Goal: Transaction & Acquisition: Purchase product/service

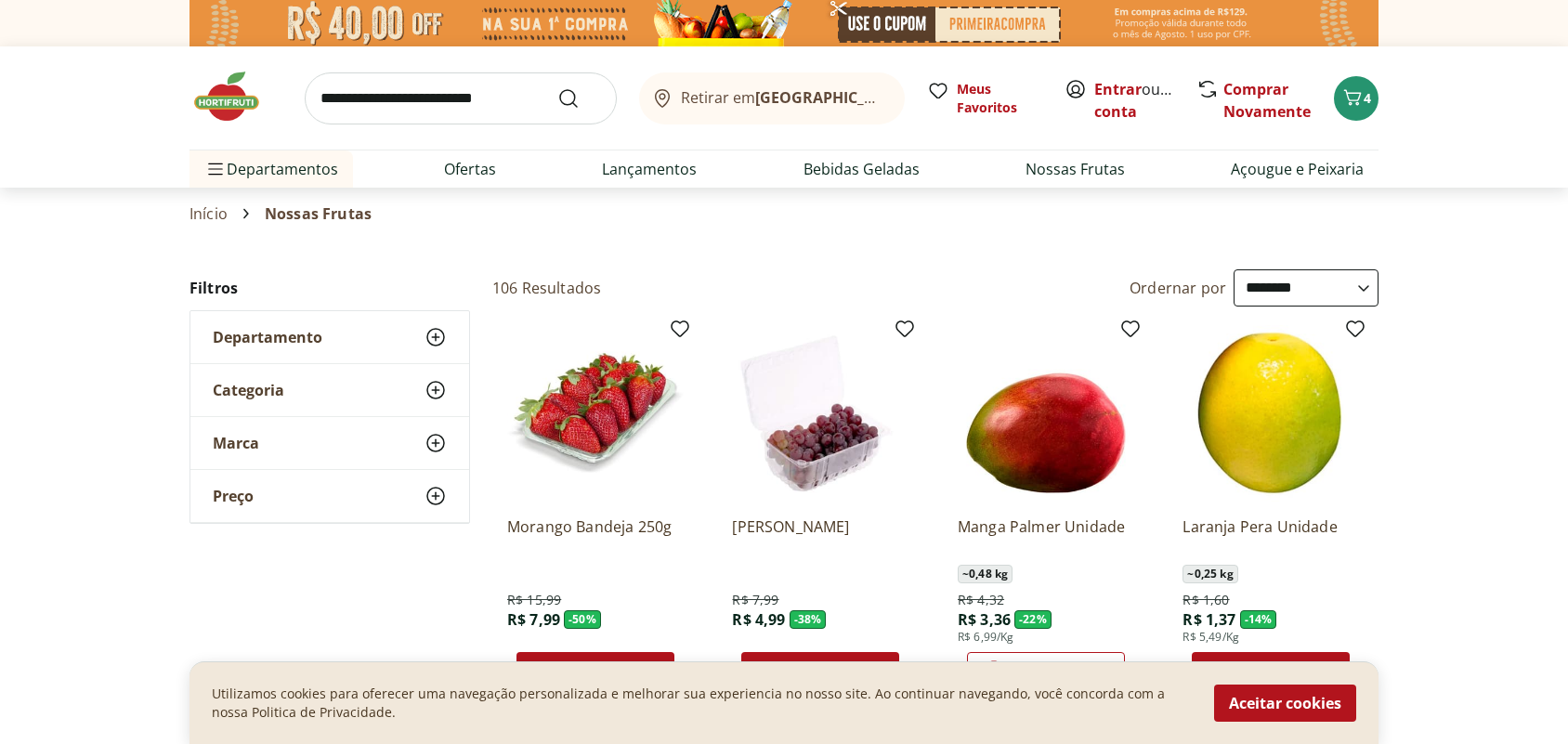
select select "**********"
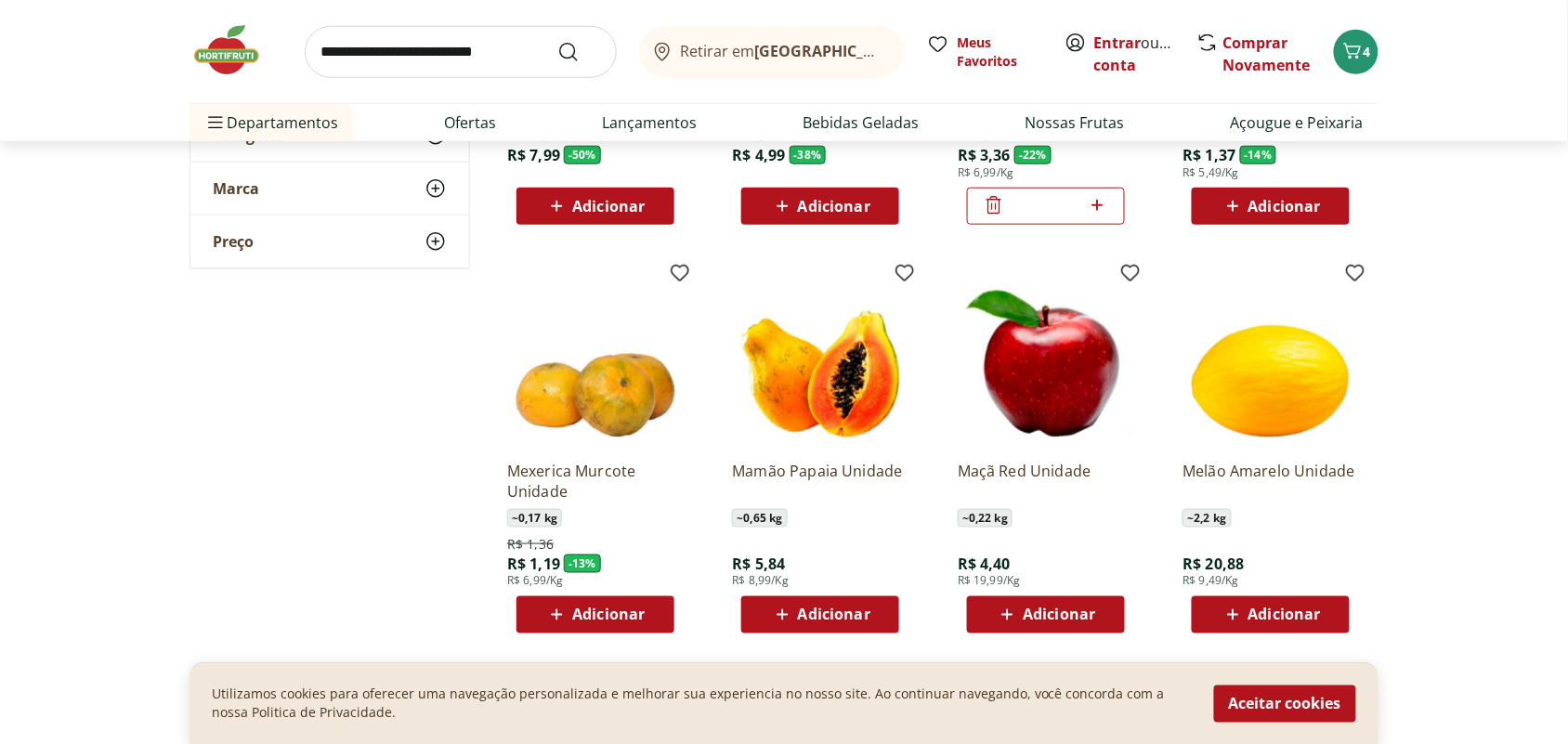
click at [637, 622] on span "Adicionar" at bounding box center [608, 614] width 73 height 15
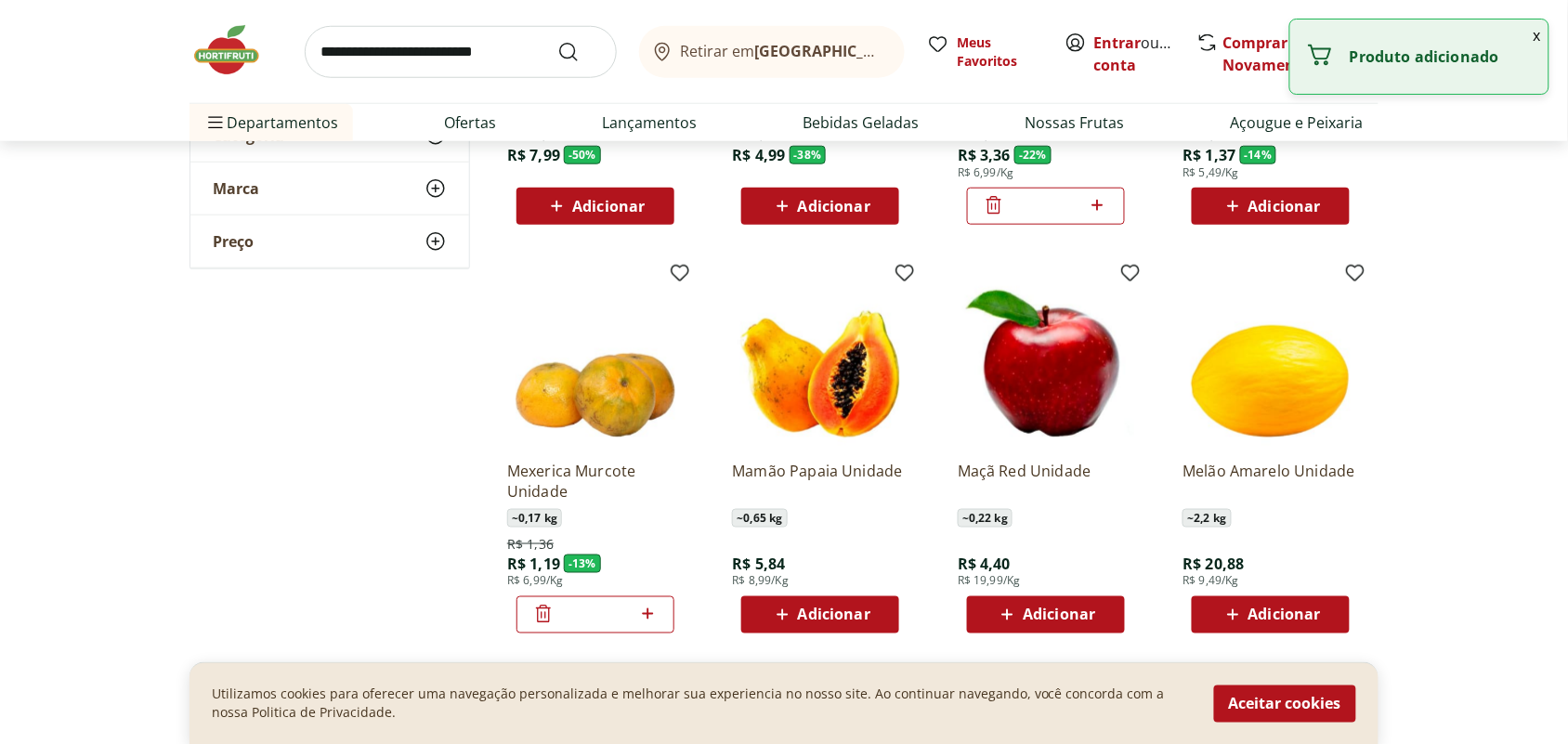
click at [637, 623] on icon at bounding box center [648, 613] width 23 height 22
type input "*"
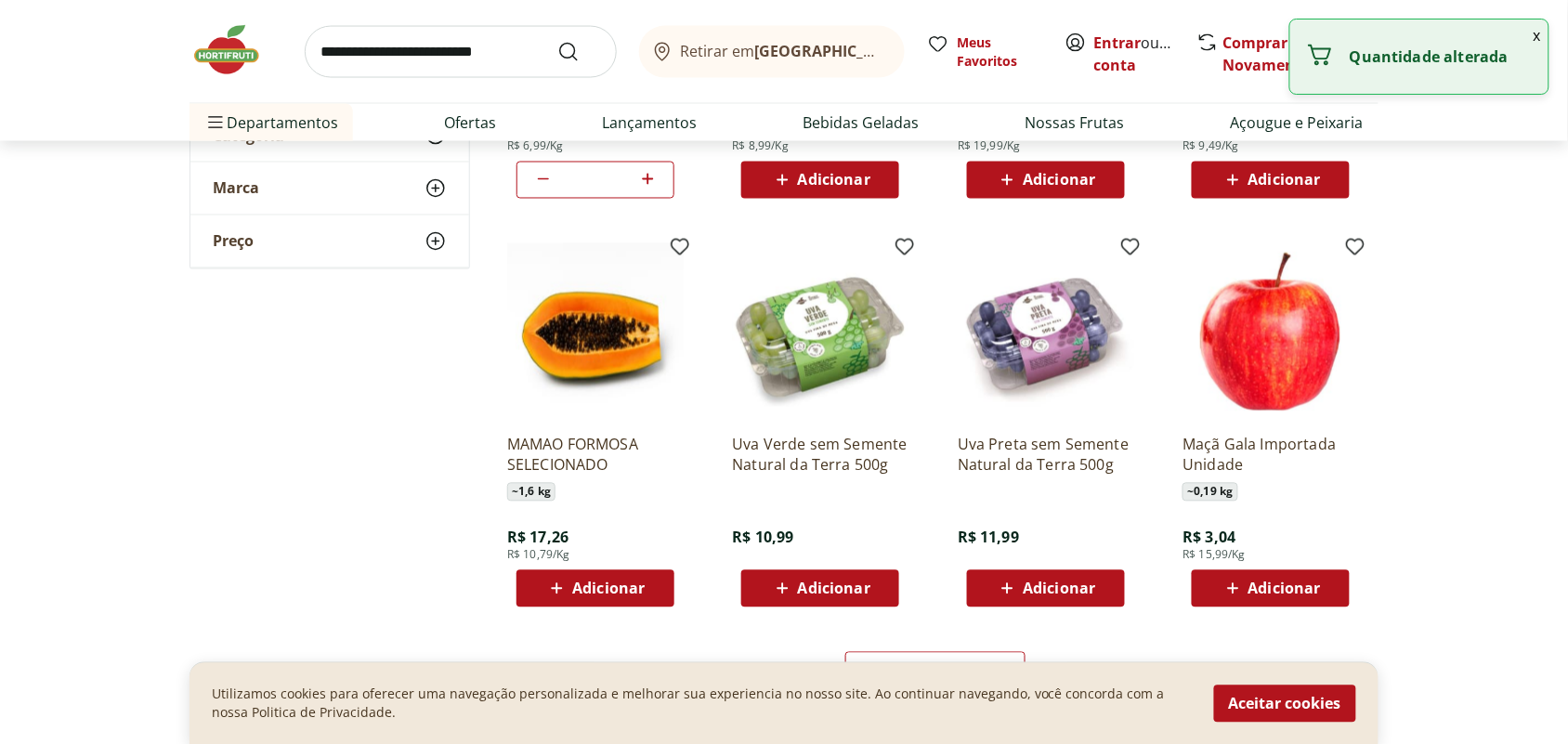
scroll to position [1045, 0]
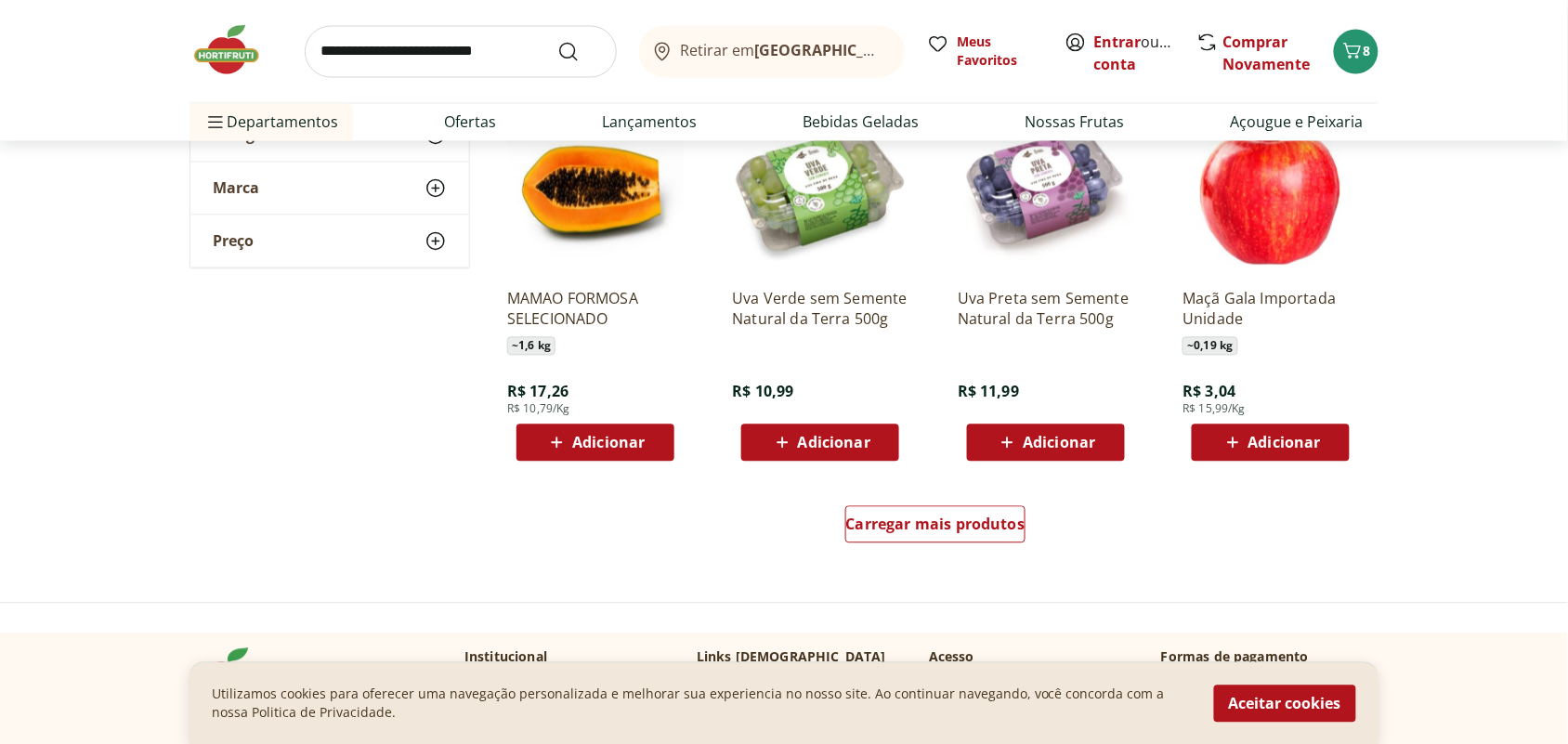
click at [1047, 428] on div "Adicionar" at bounding box center [1046, 443] width 128 height 34
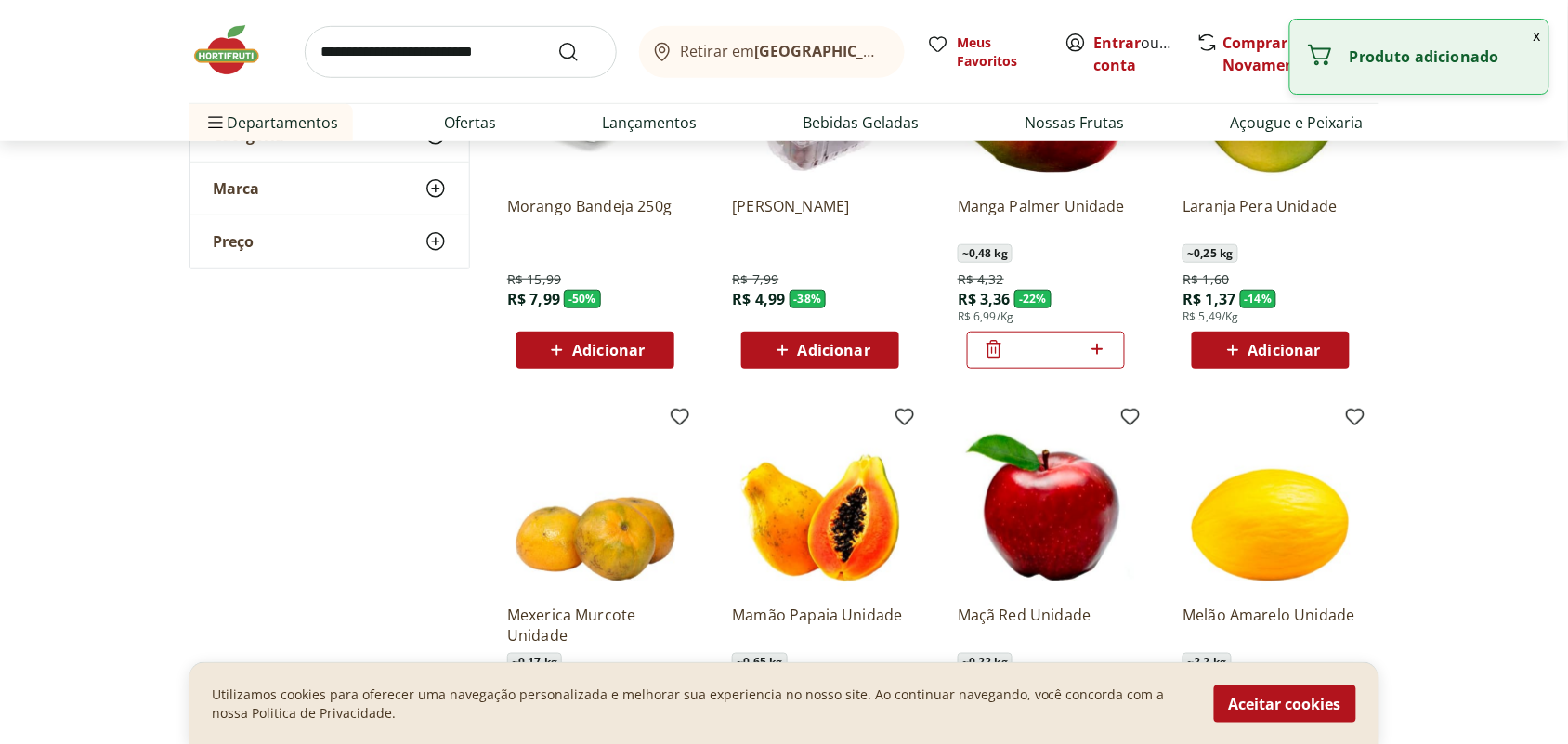
scroll to position [232, 0]
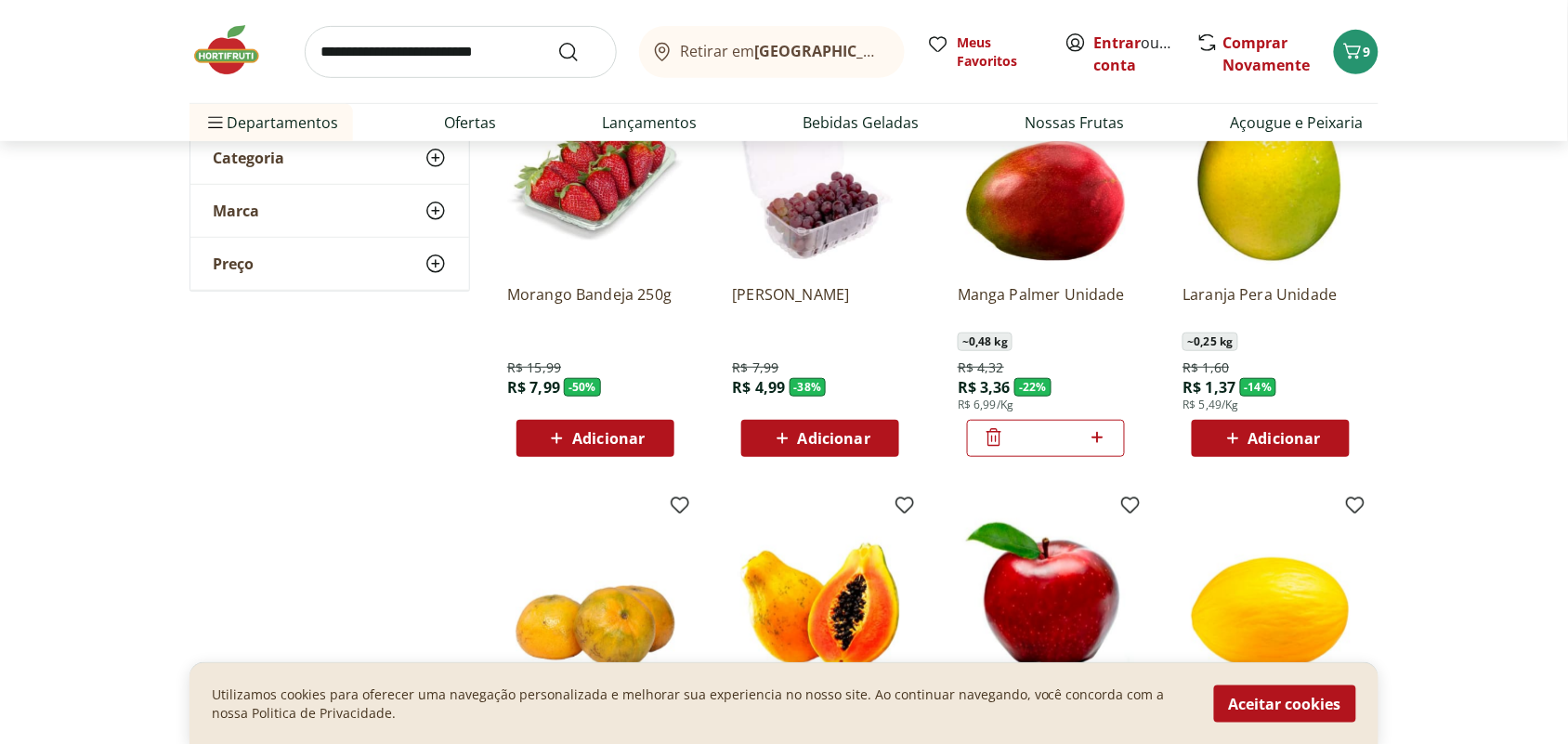
click at [1280, 452] on div "Adicionar" at bounding box center [1271, 438] width 128 height 34
click at [1098, 441] on icon at bounding box center [1099, 437] width 12 height 12
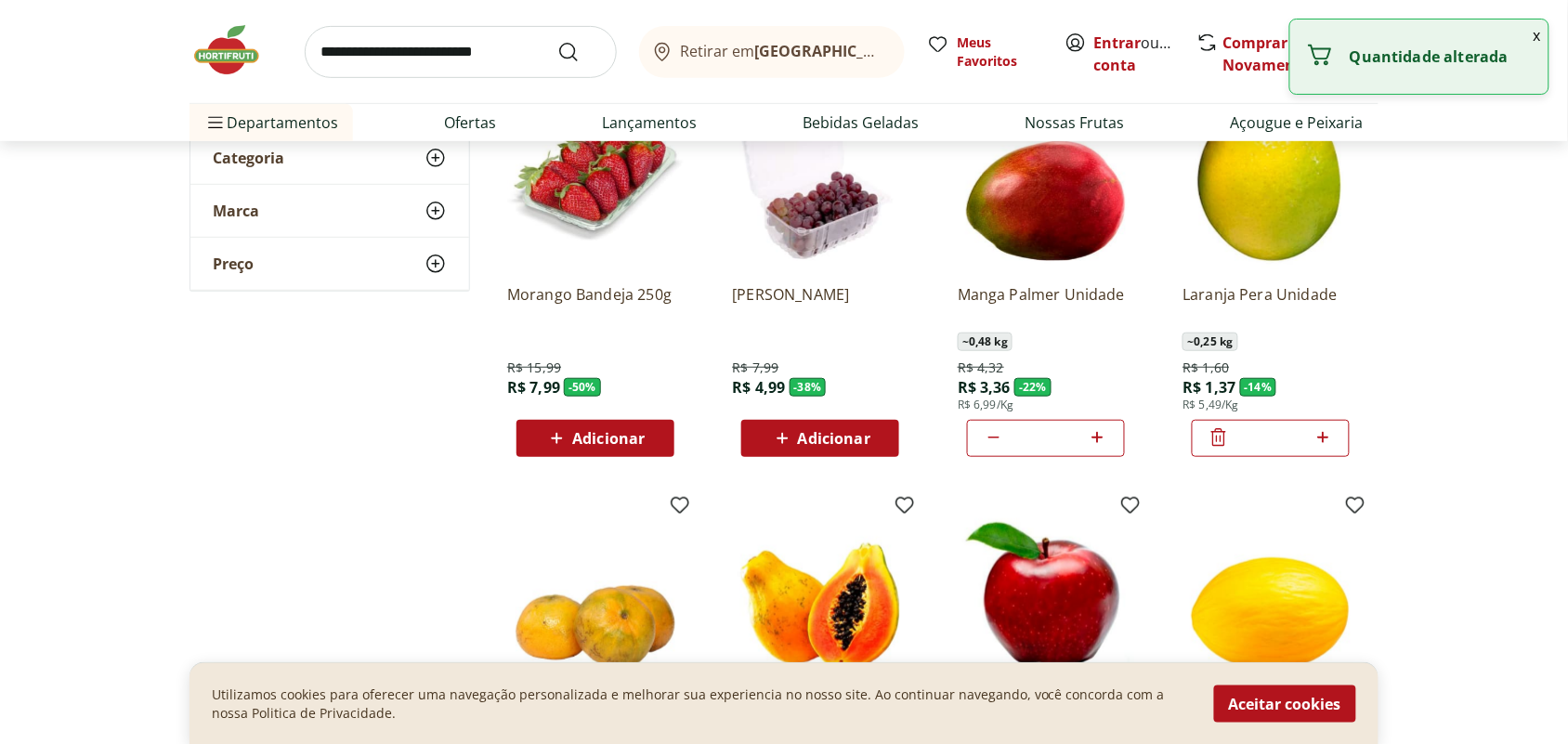
click at [1098, 441] on icon at bounding box center [1099, 437] width 12 height 12
type input "*"
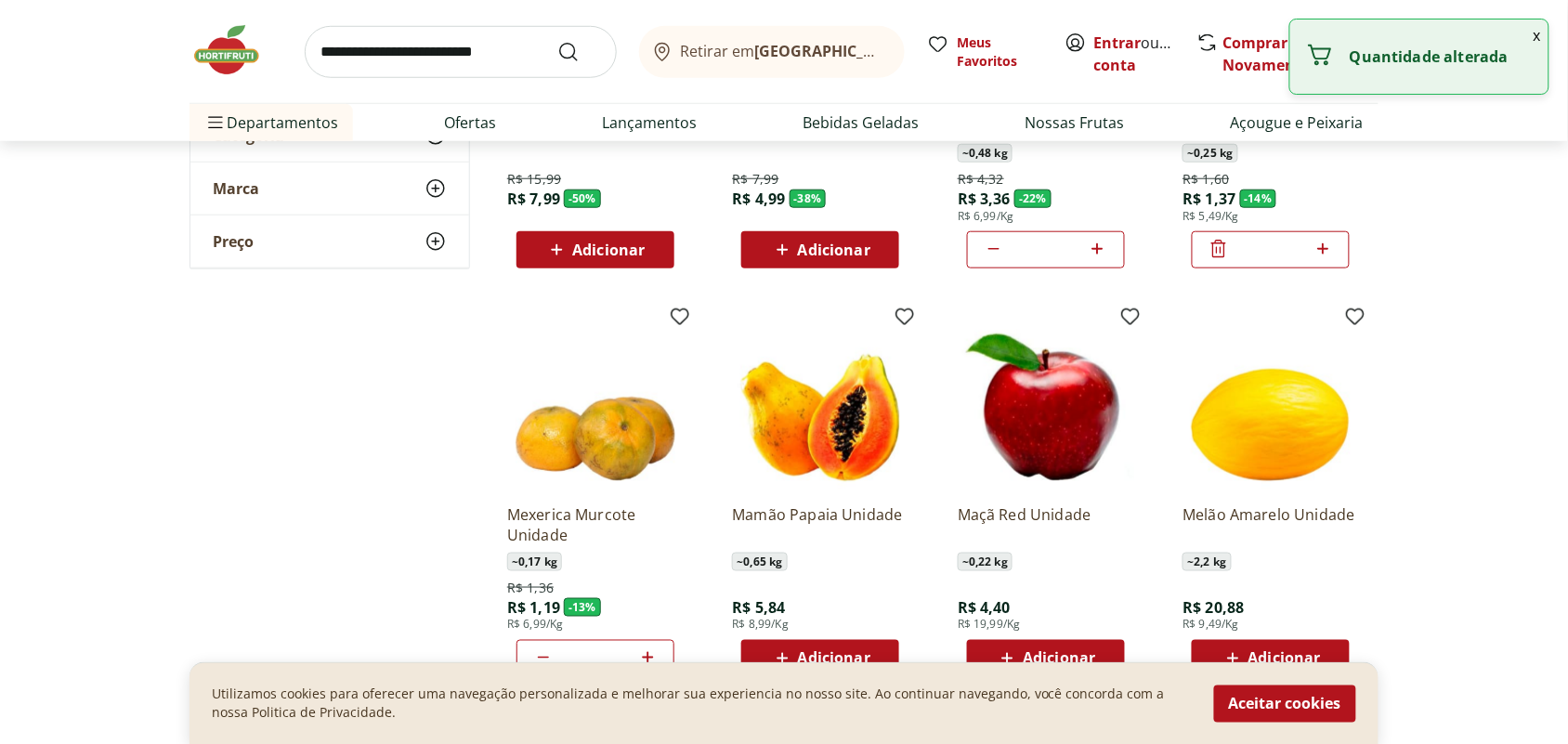
scroll to position [464, 0]
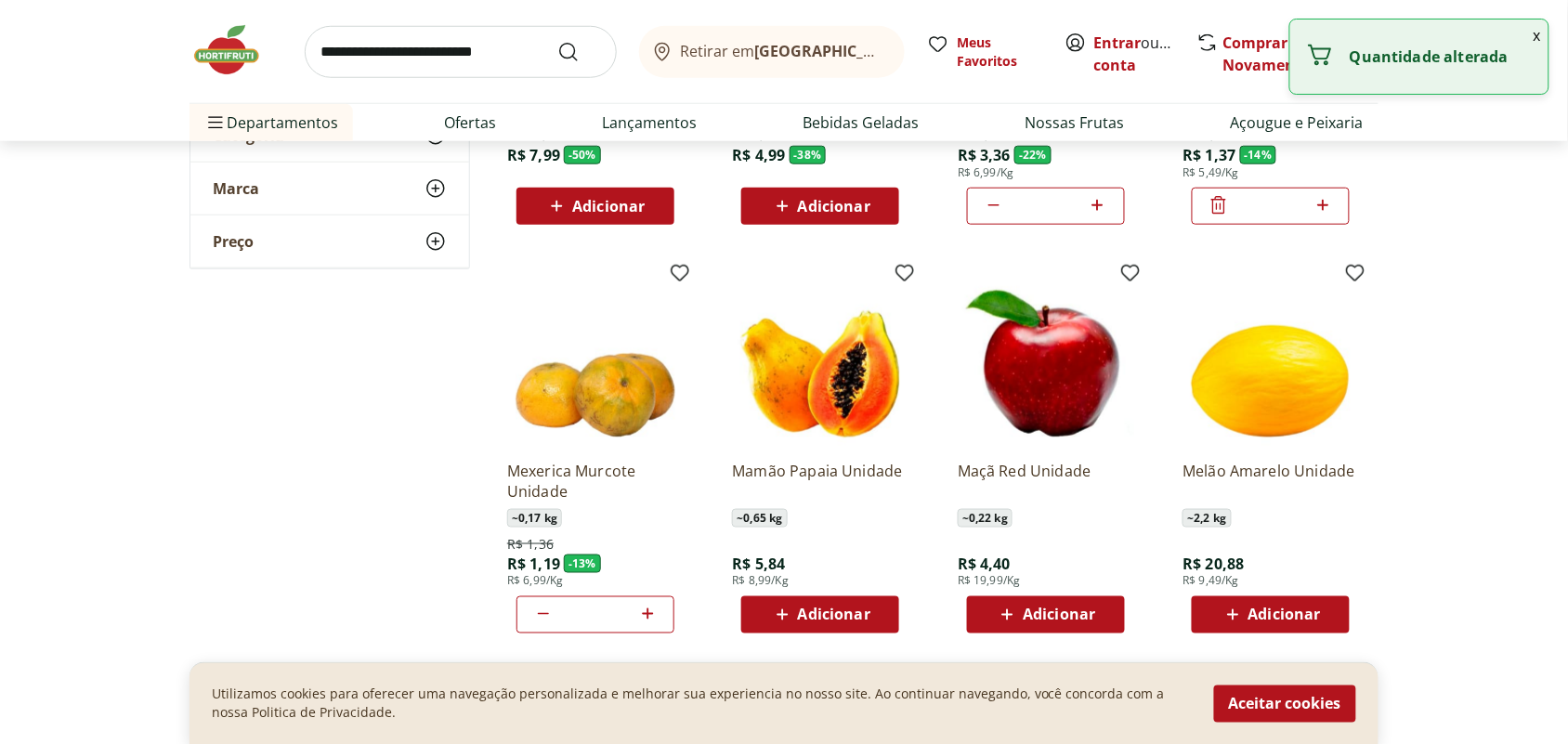
click at [876, 624] on div "Adicionar" at bounding box center [820, 614] width 128 height 34
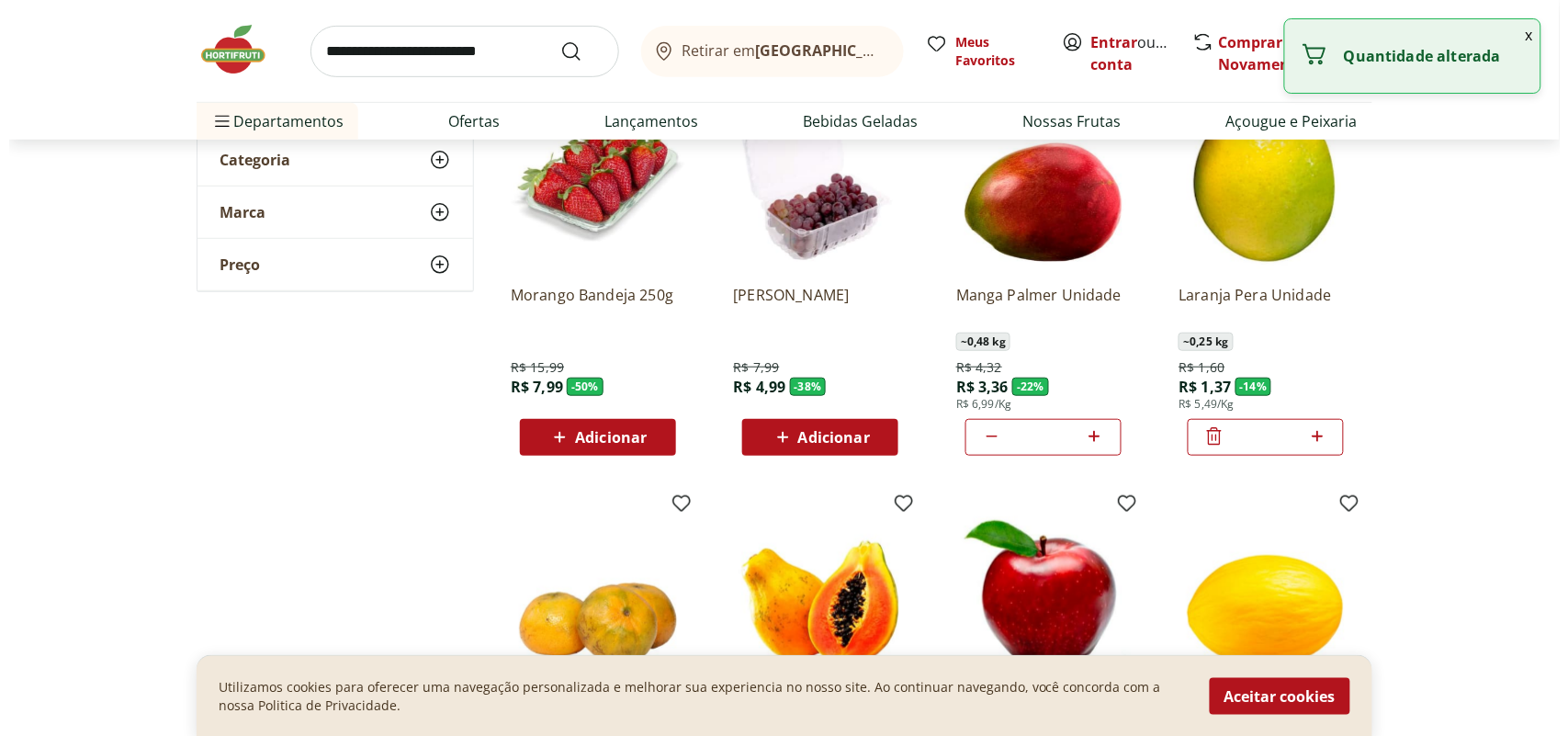
scroll to position [0, 0]
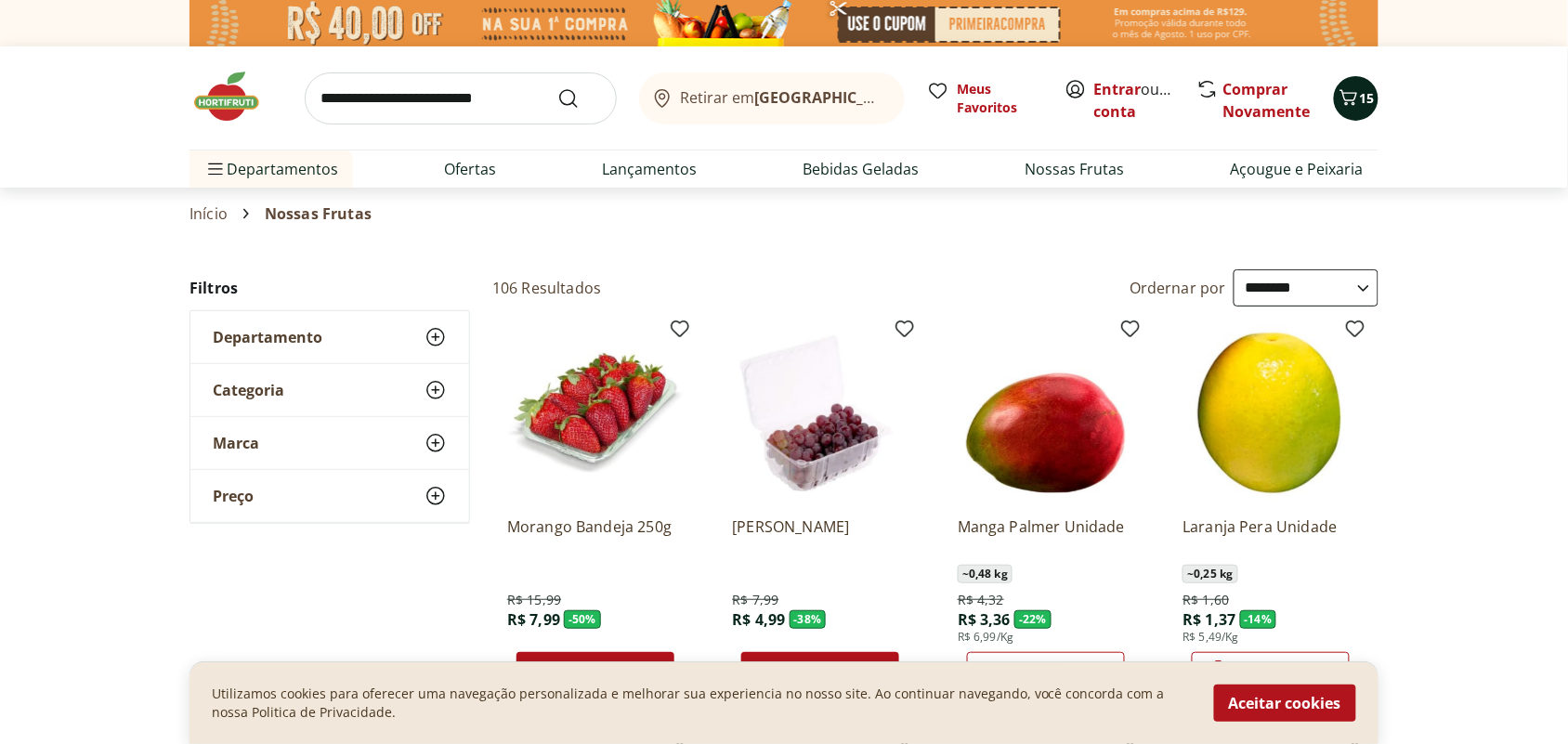
click at [1366, 93] on span "15" at bounding box center [1367, 98] width 15 height 17
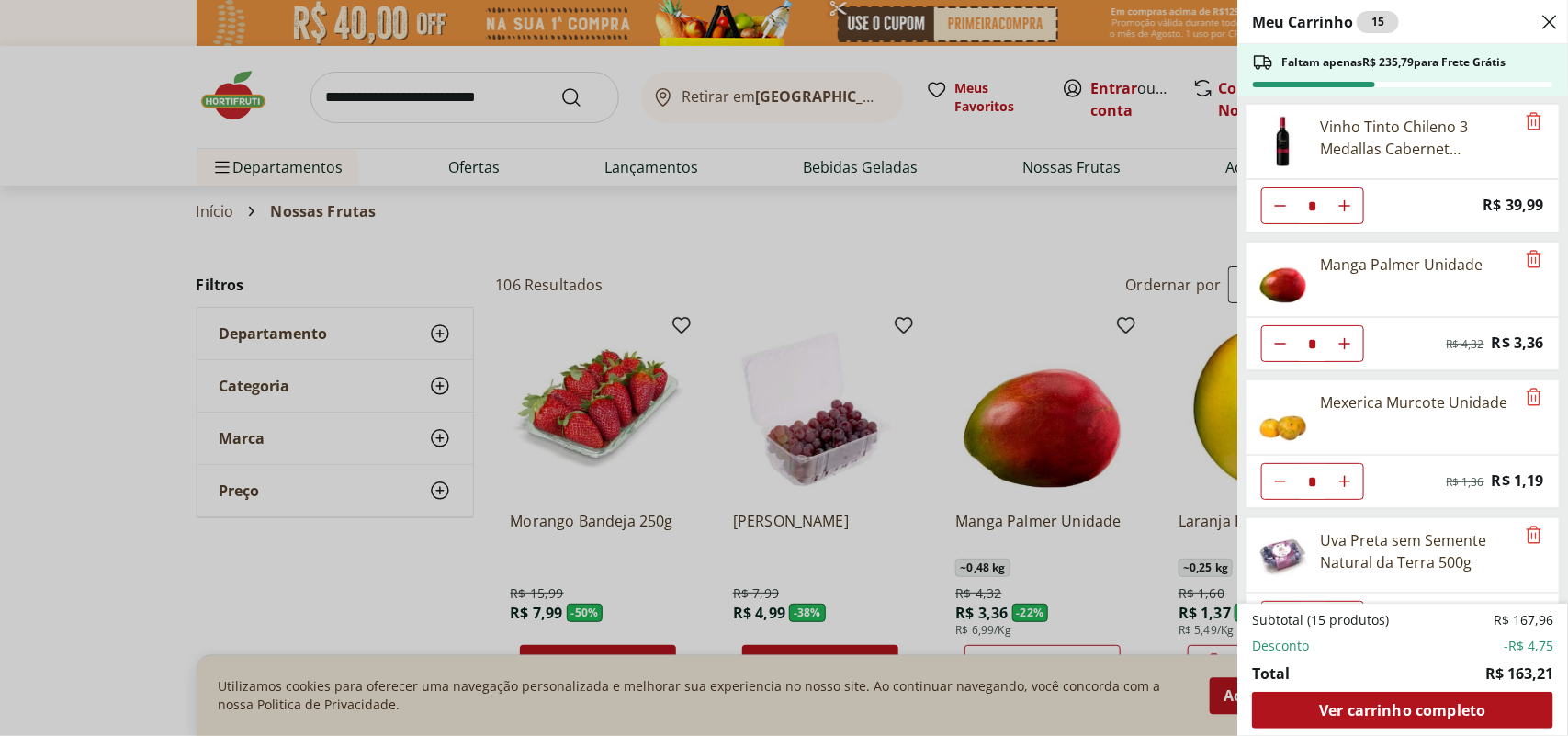
click at [1285, 207] on use "Diminuir Quantidade" at bounding box center [1280, 205] width 14 height 14
type input "*"
click at [1285, 207] on icon "Diminuir Quantidade" at bounding box center [1280, 205] width 22 height 22
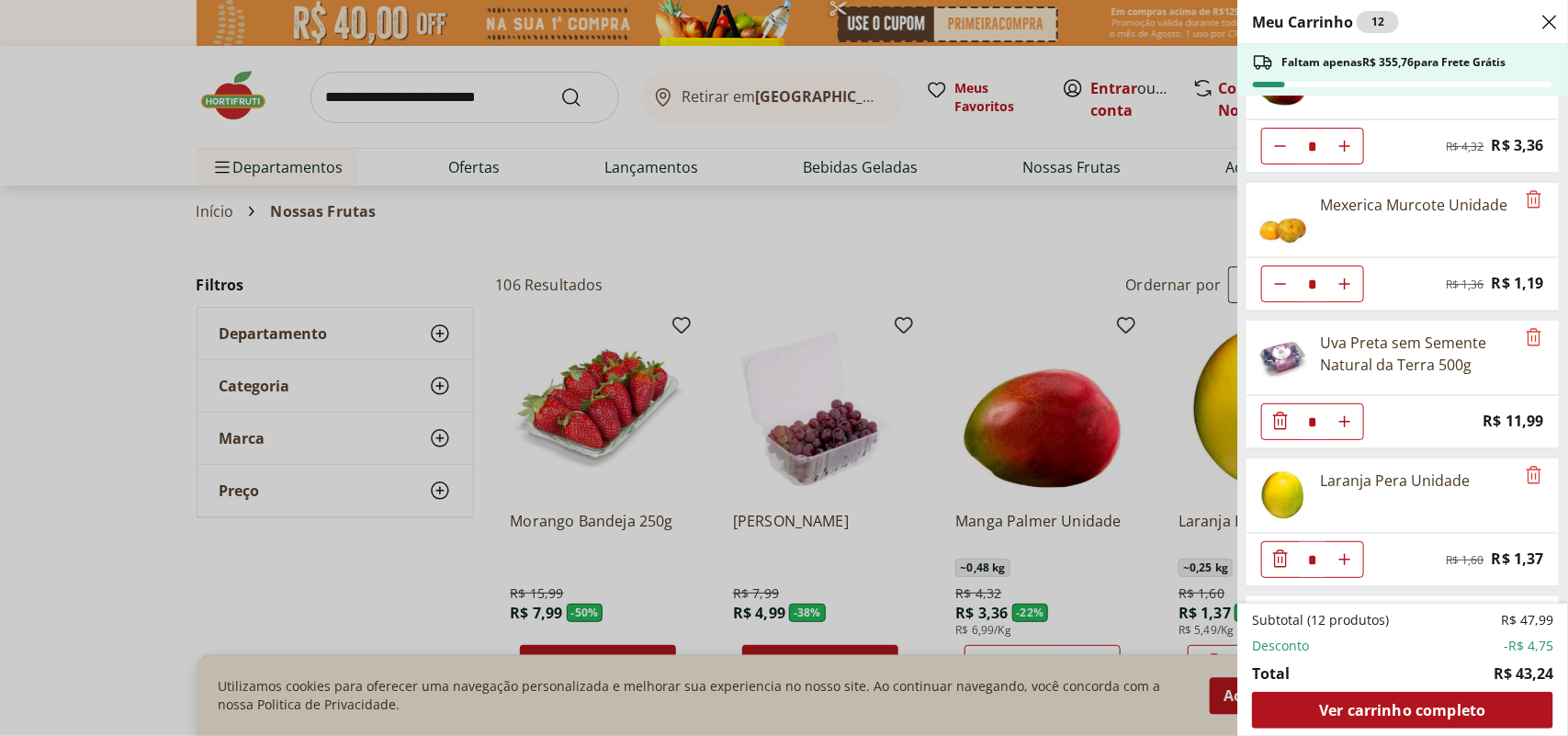
scroll to position [115, 0]
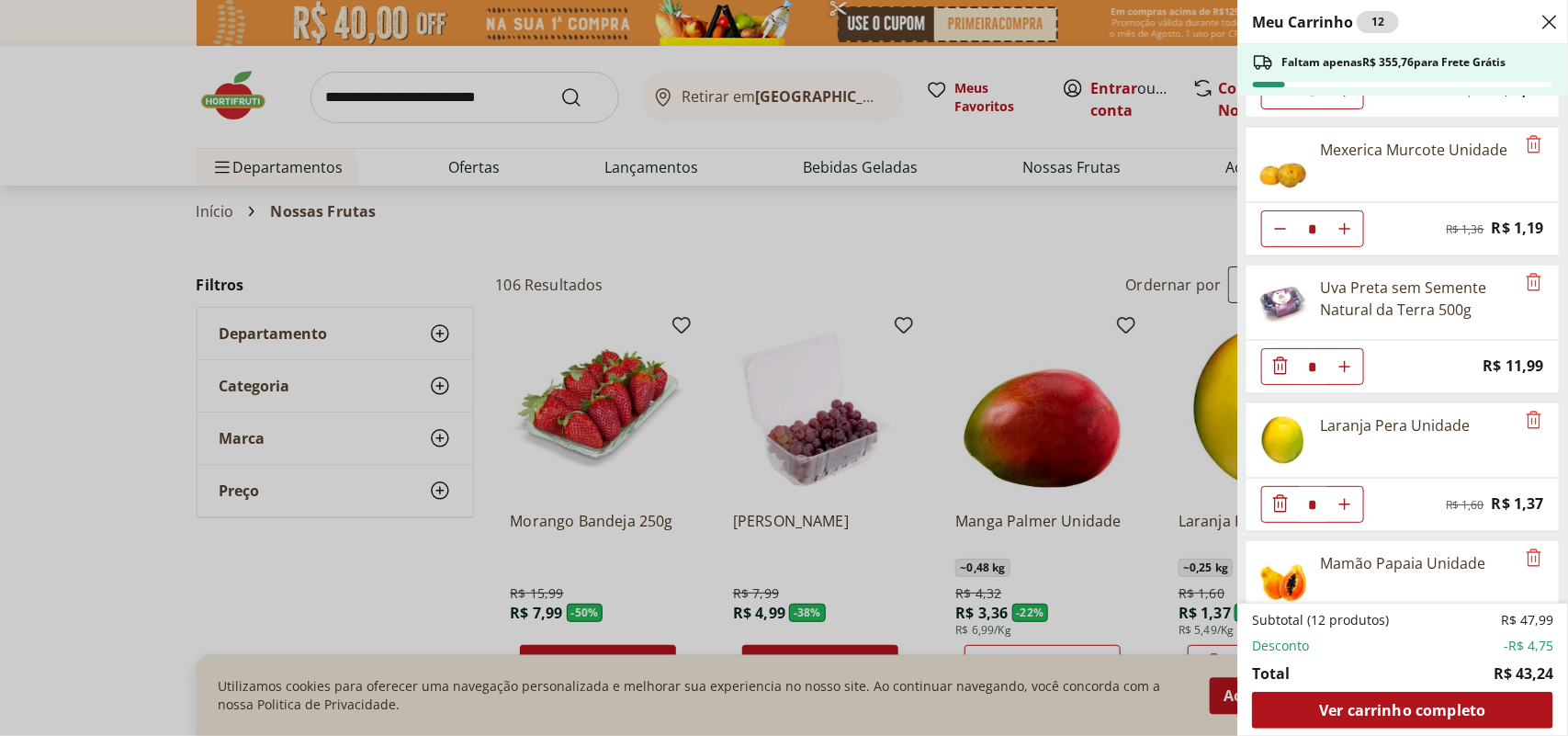
click at [1338, 109] on button "Aumentar Quantidade" at bounding box center [1345, 91] width 36 height 36
type input "*"
click at [1339, 109] on button "Aumentar Quantidade" at bounding box center [1345, 91] width 36 height 36
type input "*"
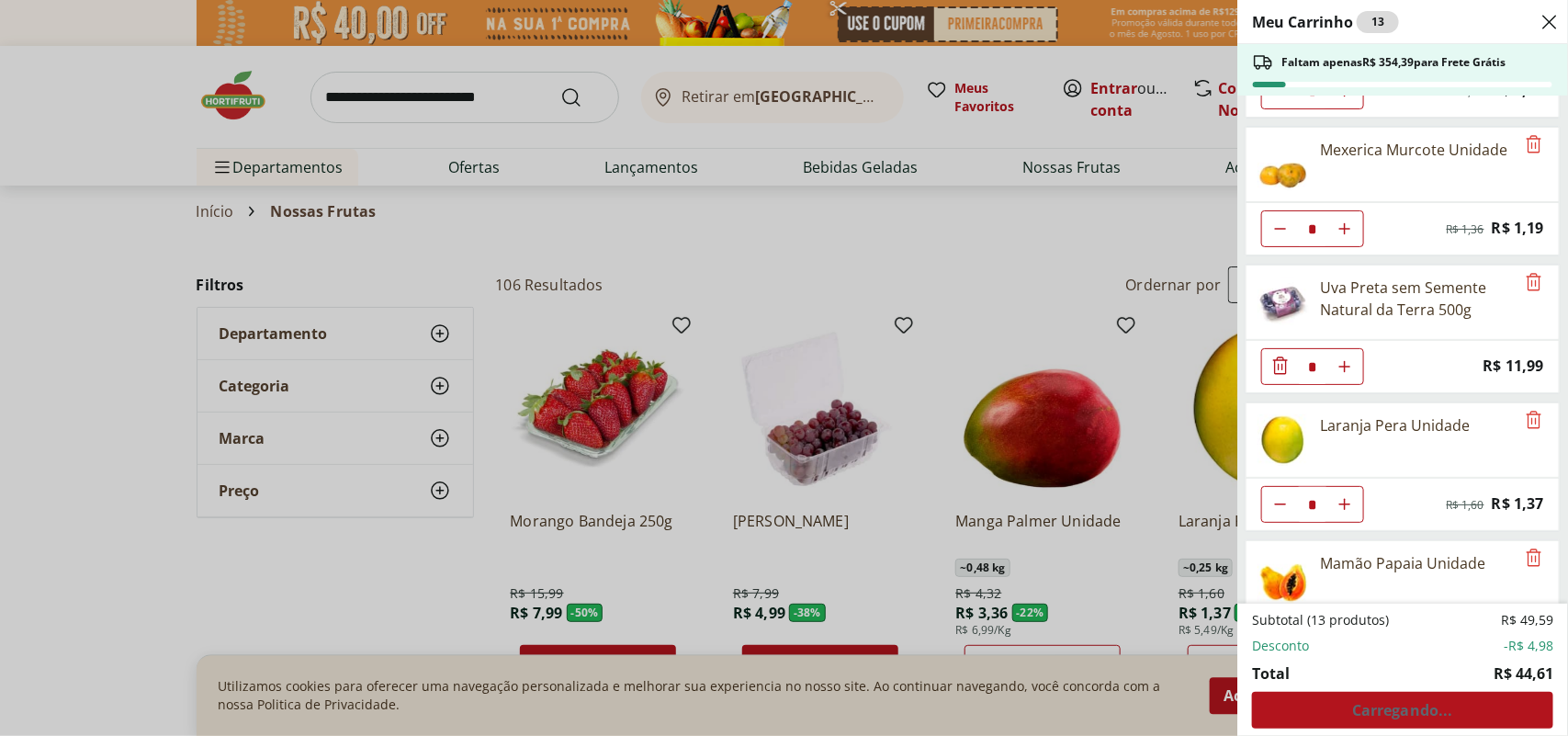
type input "*"
click at [1341, 109] on button "Aumentar Quantidade" at bounding box center [1345, 91] width 36 height 36
type input "*"
click at [1385, 707] on span "Ver carrinho completo" at bounding box center [1402, 709] width 167 height 14
